Goal: Use online tool/utility: Utilize a website feature to perform a specific function

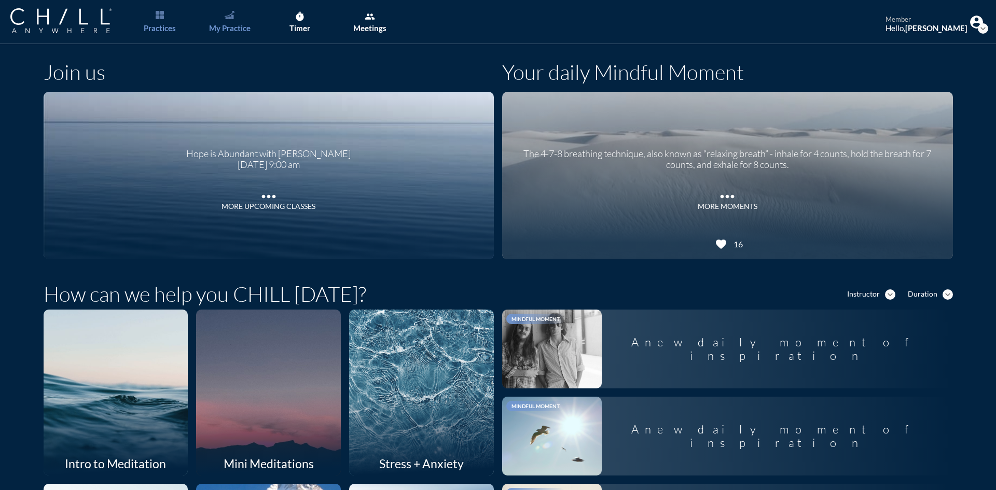
click at [231, 29] on div "My Practice" at bounding box center [230, 27] width 42 height 9
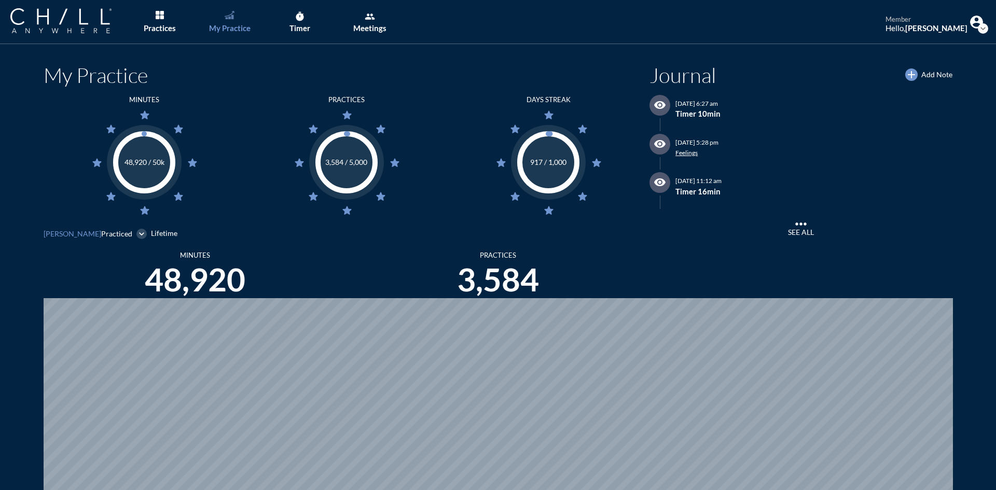
scroll to position [490, 989]
click at [295, 20] on icon "timer" at bounding box center [300, 16] width 10 height 10
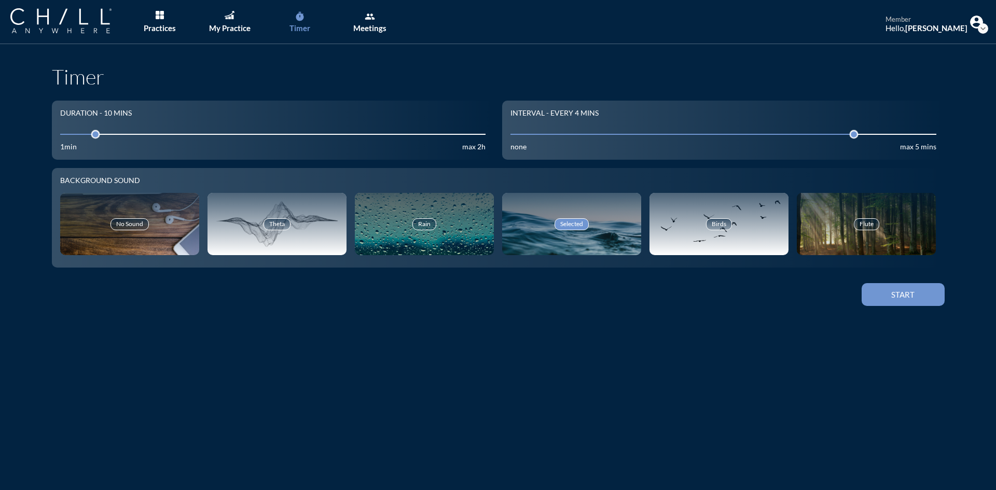
click at [114, 131] on input "10" at bounding box center [273, 134] width 426 height 10
drag, startPoint x: 114, startPoint y: 131, endPoint x: 125, endPoint y: 132, distance: 10.9
click at [125, 132] on div at bounding box center [131, 134] width 15 height 15
click at [908, 299] on div "Start" at bounding box center [903, 294] width 47 height 9
click at [239, 29] on div "My Practice" at bounding box center [230, 27] width 42 height 9
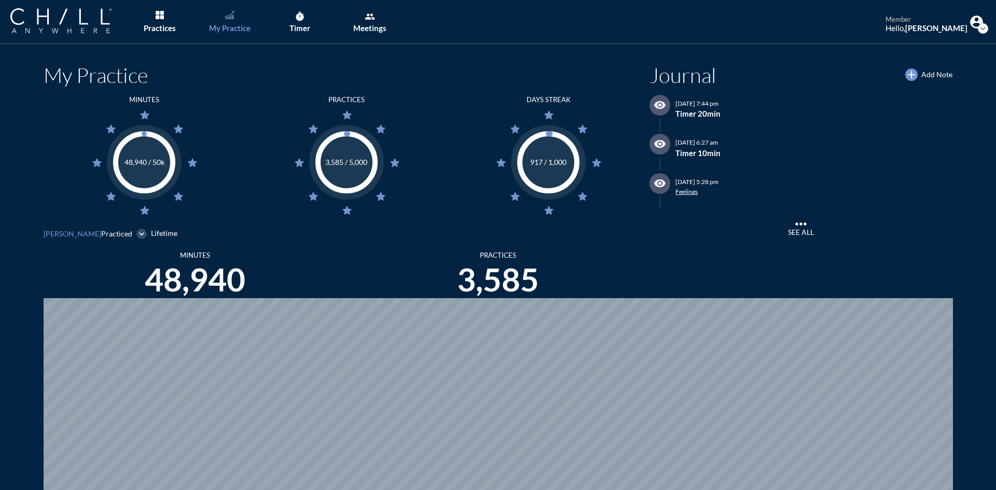
scroll to position [490, 989]
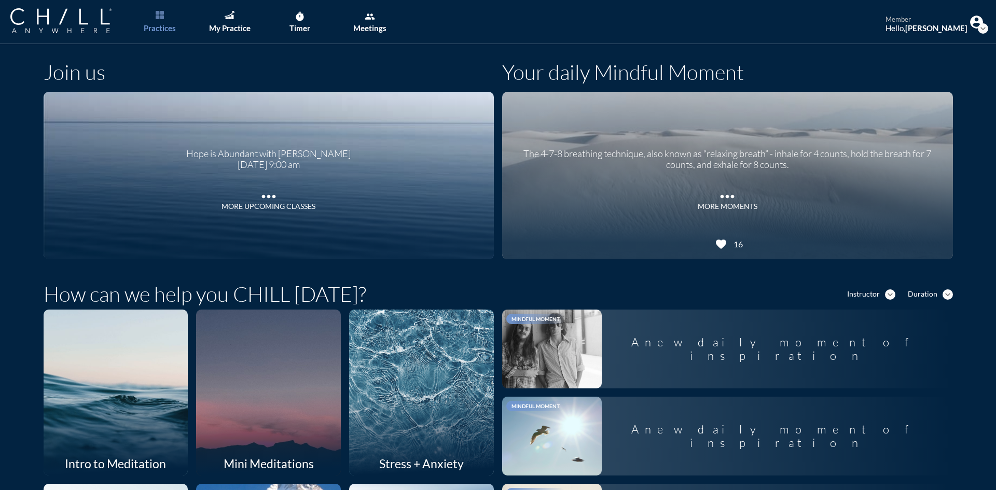
scroll to position [52, 0]
